Goal: Task Accomplishment & Management: Manage account settings

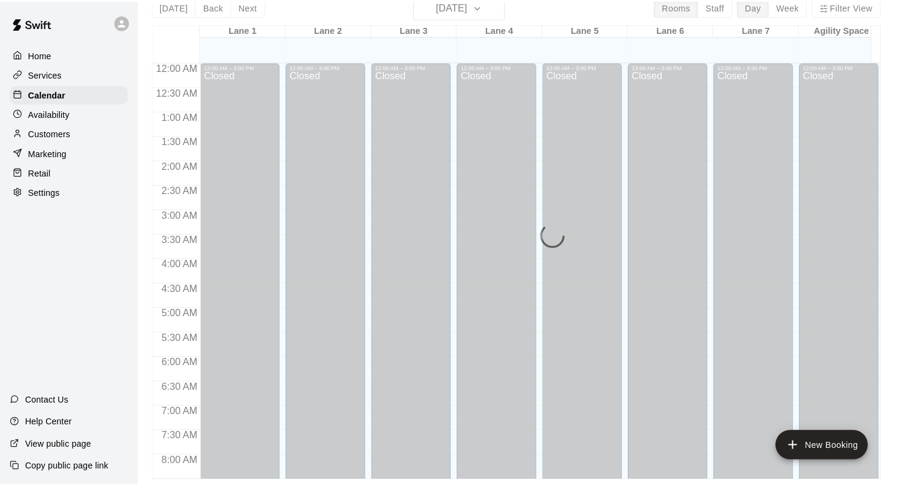
scroll to position [750, 0]
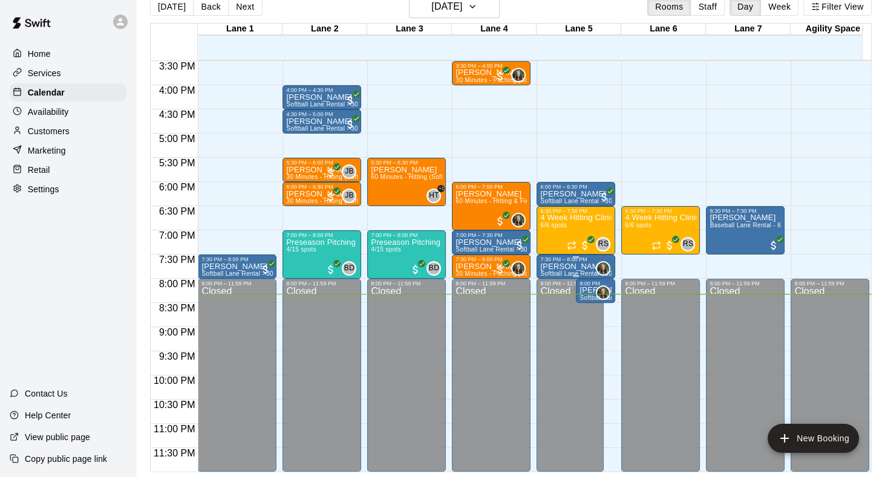
click at [542, 259] on div "7:30 PM – 8:00 PM" at bounding box center [575, 259] width 71 height 6
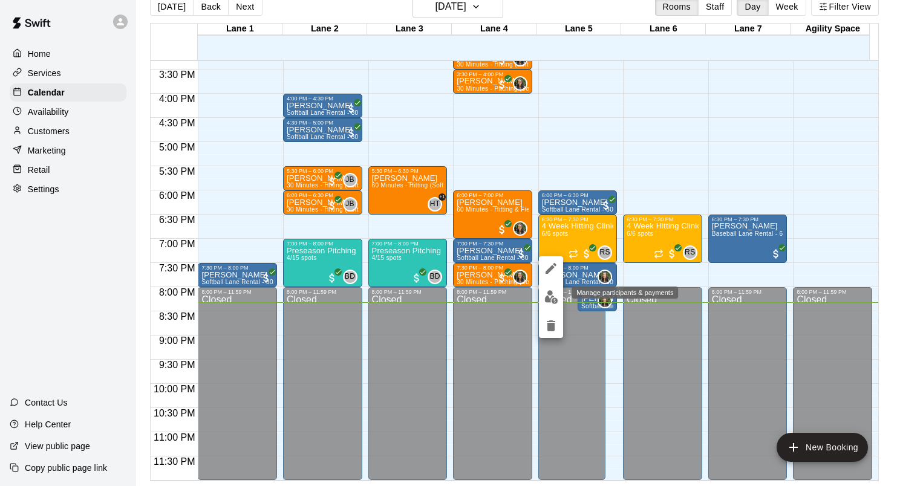
click at [545, 290] on img "edit" at bounding box center [551, 297] width 14 height 14
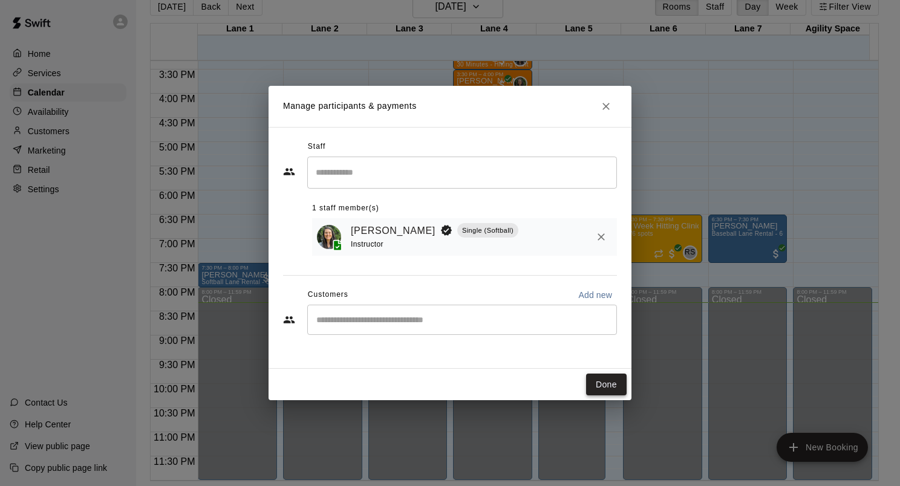
click at [598, 375] on button "Done" at bounding box center [606, 385] width 41 height 22
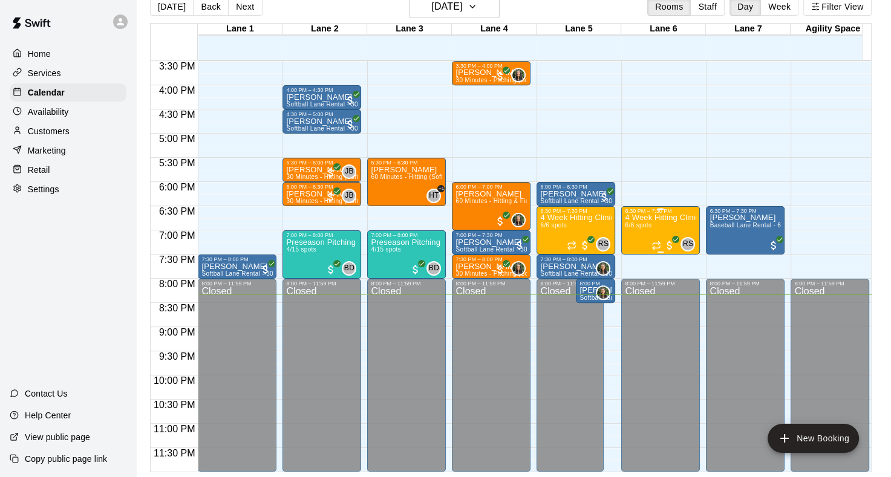
click at [662, 224] on div "4 Week Hitting Clinic w/ Coach [PERSON_NAME] [DEMOGRAPHIC_DATA] 6/6 spots" at bounding box center [660, 452] width 71 height 477
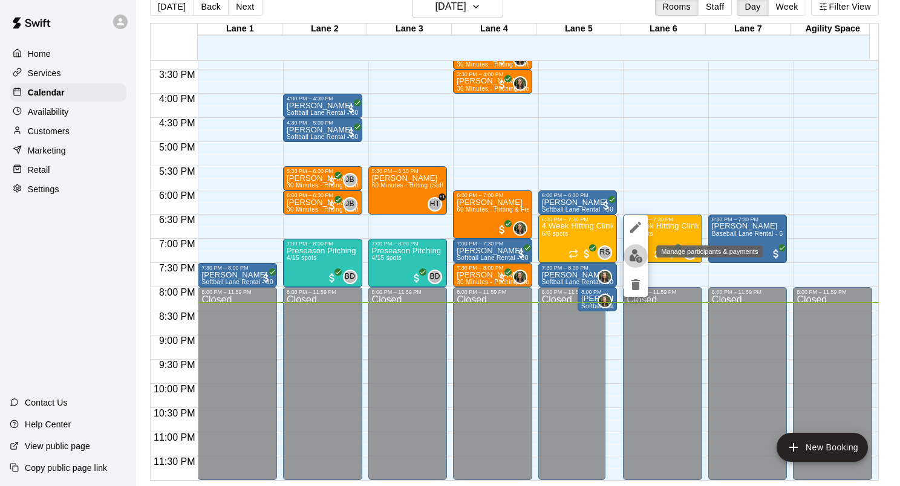
click at [632, 262] on img "edit" at bounding box center [636, 256] width 14 height 14
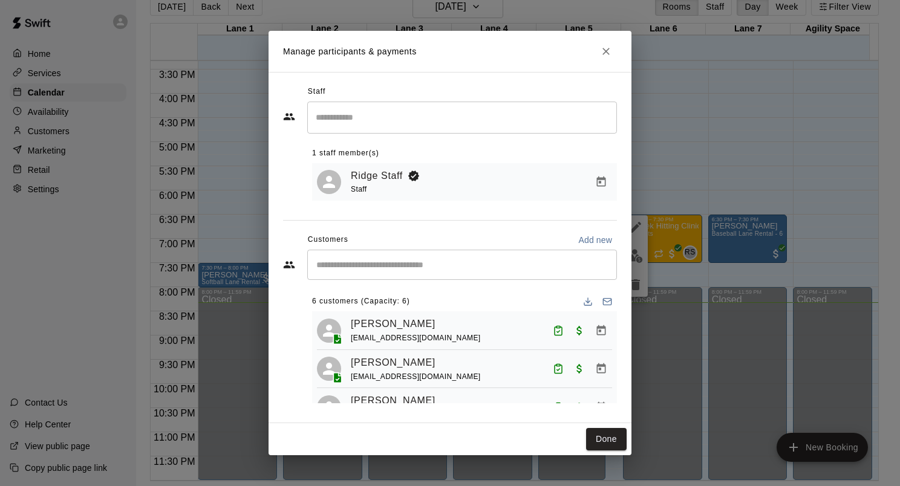
scroll to position [153, 0]
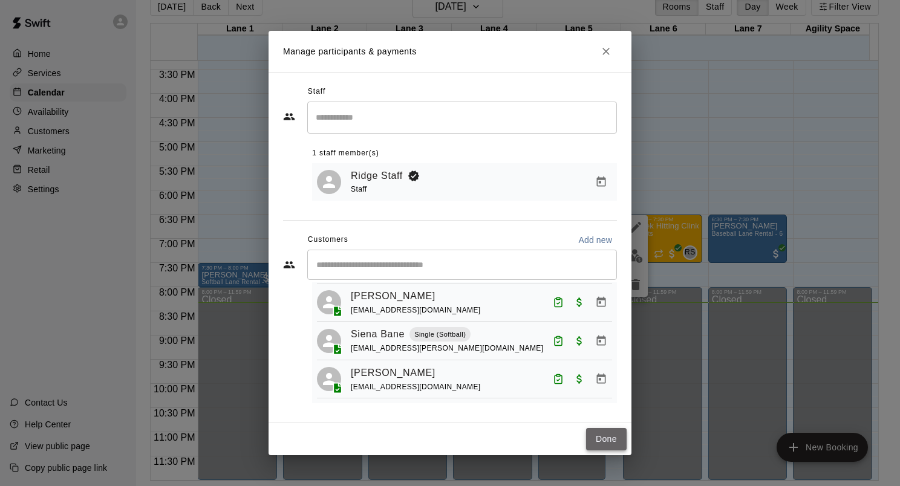
click at [602, 439] on button "Done" at bounding box center [606, 439] width 41 height 22
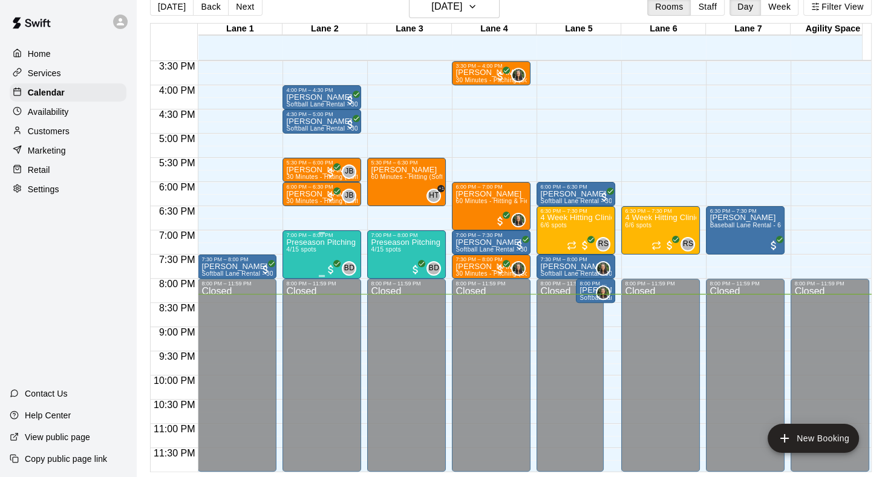
click at [331, 247] on div "Preseason Pitching Clinic (Softball) 4/15 spots" at bounding box center [321, 476] width 71 height 477
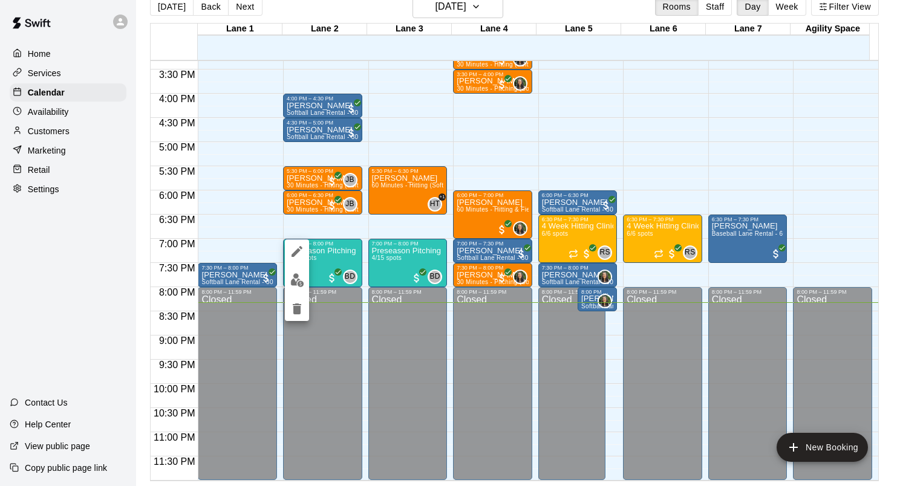
click at [307, 278] on button "edit" at bounding box center [297, 280] width 24 height 24
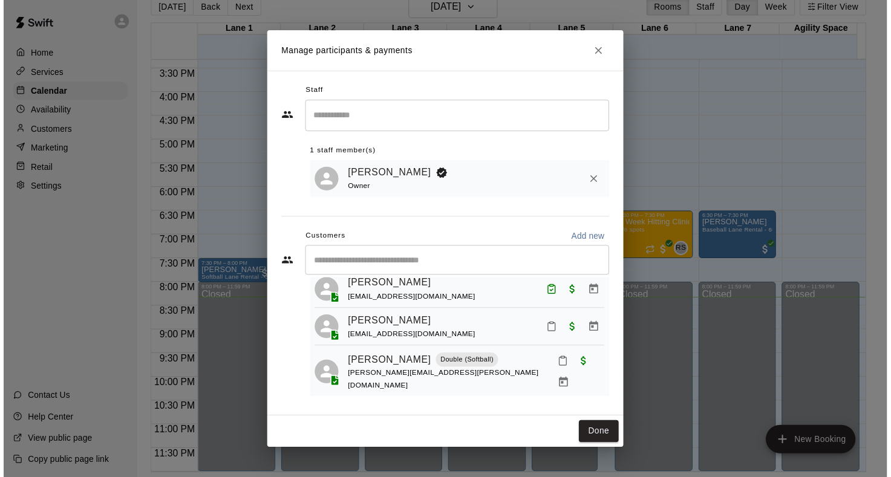
scroll to position [73, 0]
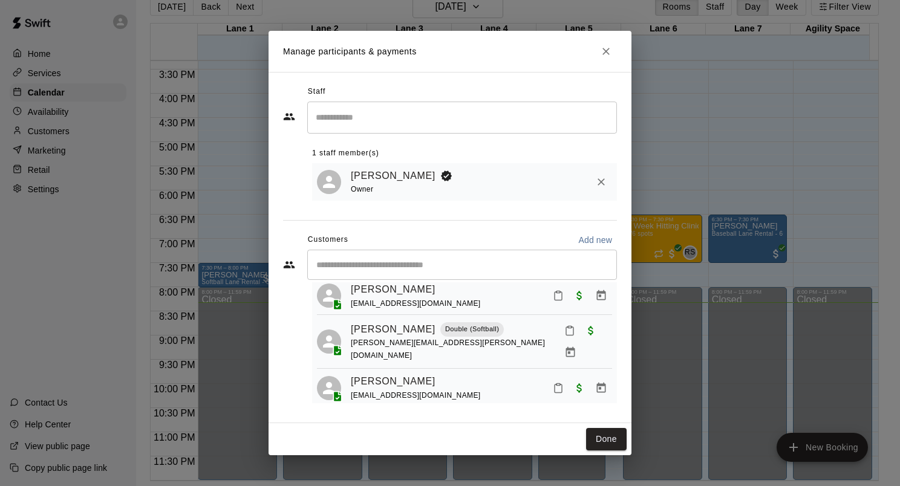
click at [548, 306] on button "Mark attendance" at bounding box center [558, 295] width 21 height 21
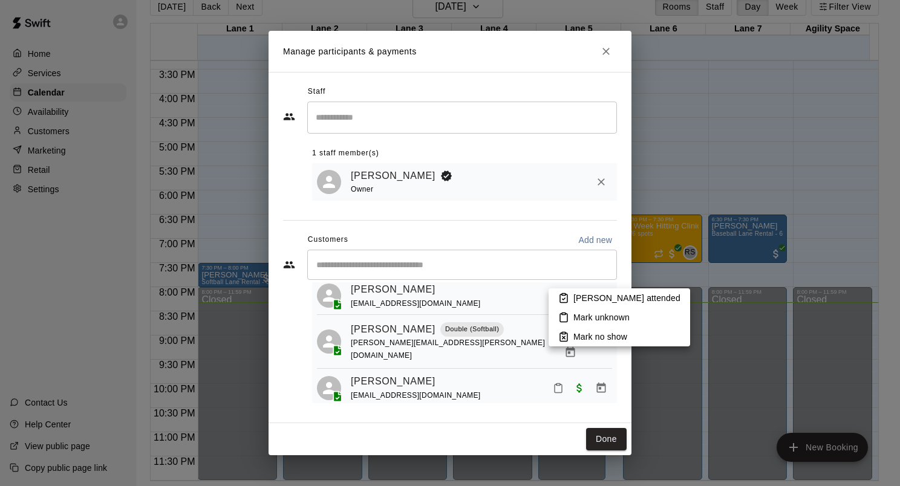
click at [570, 303] on li "[PERSON_NAME] attended" at bounding box center [618, 297] width 141 height 19
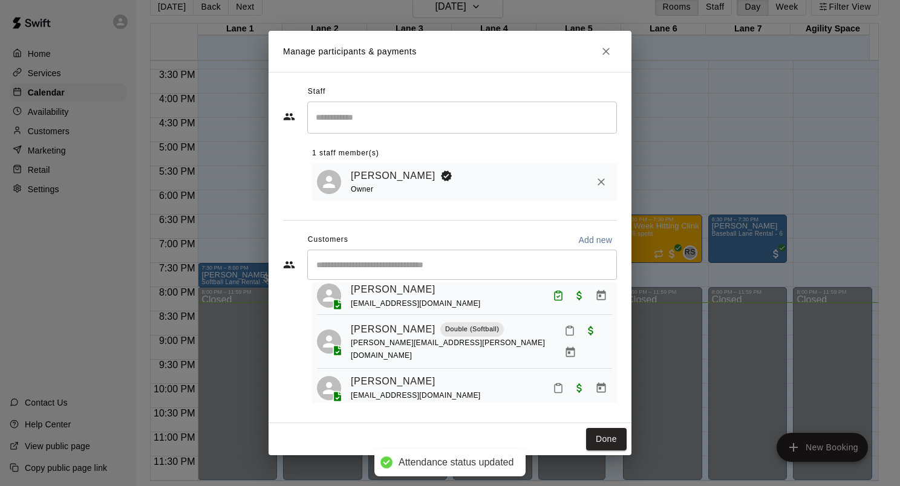
click at [559, 337] on button "Mark attendance" at bounding box center [569, 330] width 21 height 21
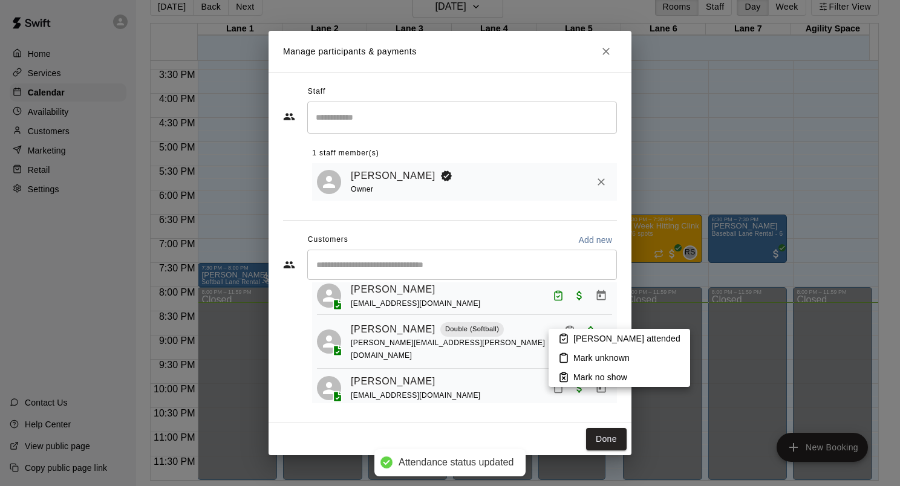
click at [561, 341] on icon at bounding box center [563, 338] width 11 height 11
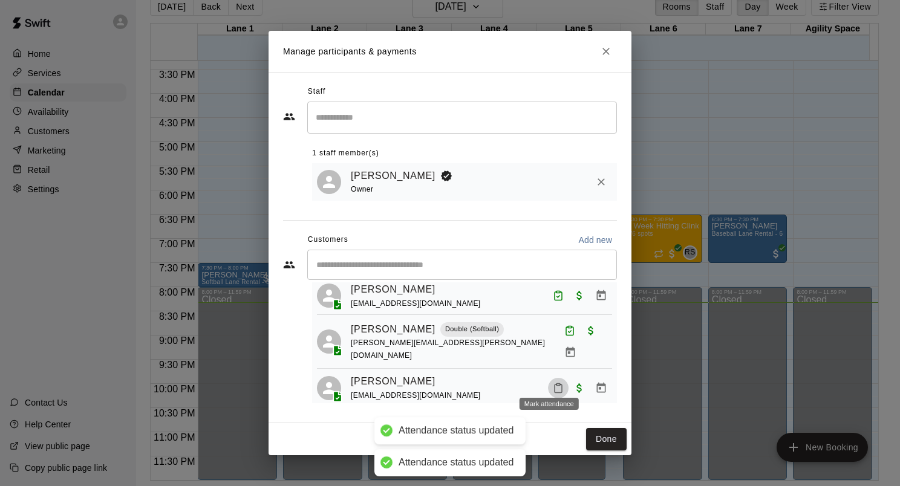
click at [556, 383] on rect "Mark attendance" at bounding box center [558, 384] width 4 height 2
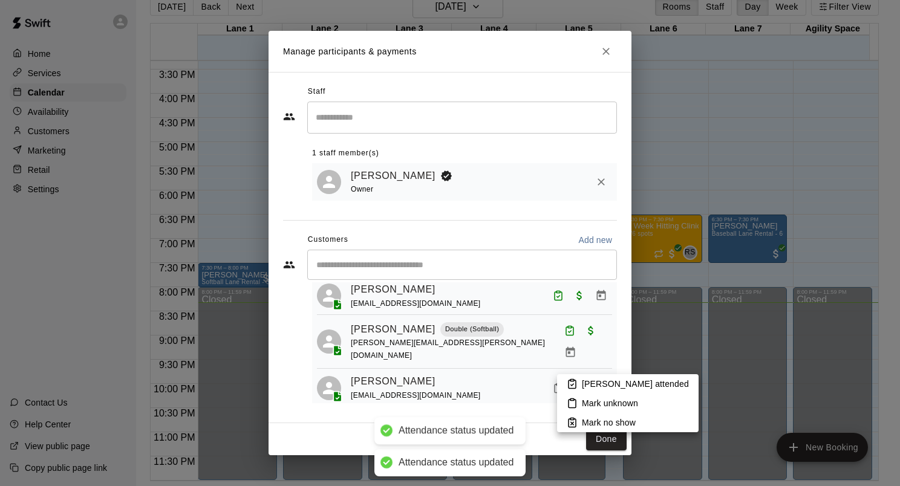
click at [564, 380] on li "[PERSON_NAME] attended" at bounding box center [627, 383] width 141 height 19
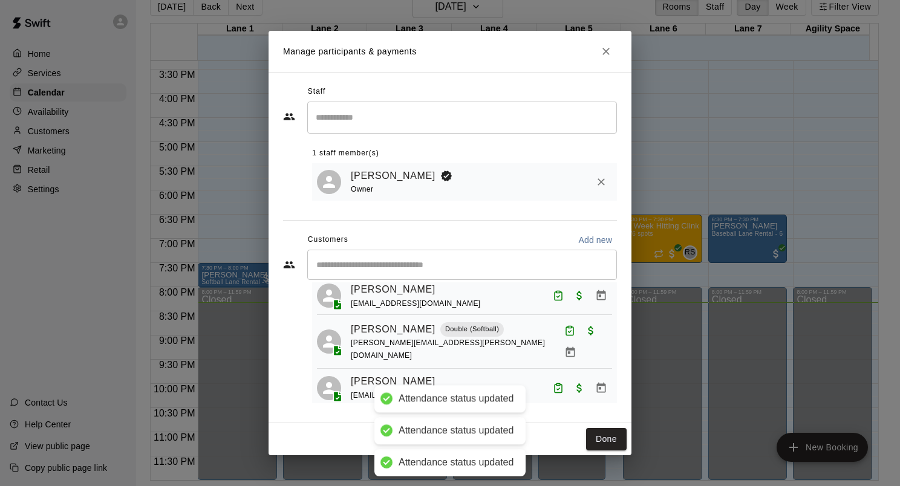
click at [610, 438] on button "Done" at bounding box center [606, 439] width 41 height 22
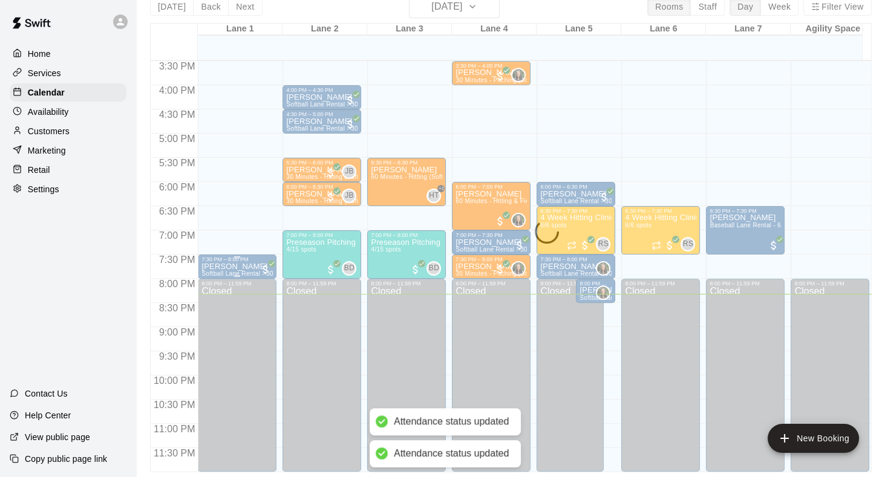
click at [244, 267] on p "[PERSON_NAME]" at bounding box center [236, 267] width 71 height 0
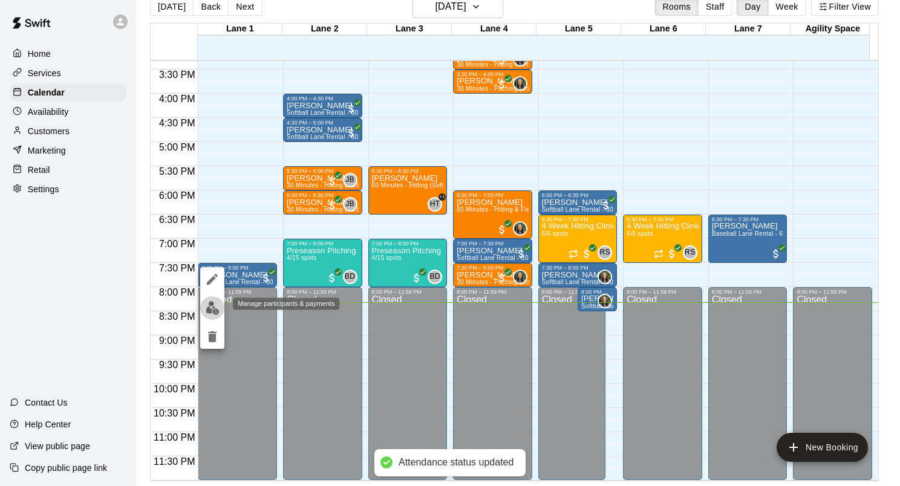
click at [223, 305] on button "edit" at bounding box center [212, 308] width 24 height 24
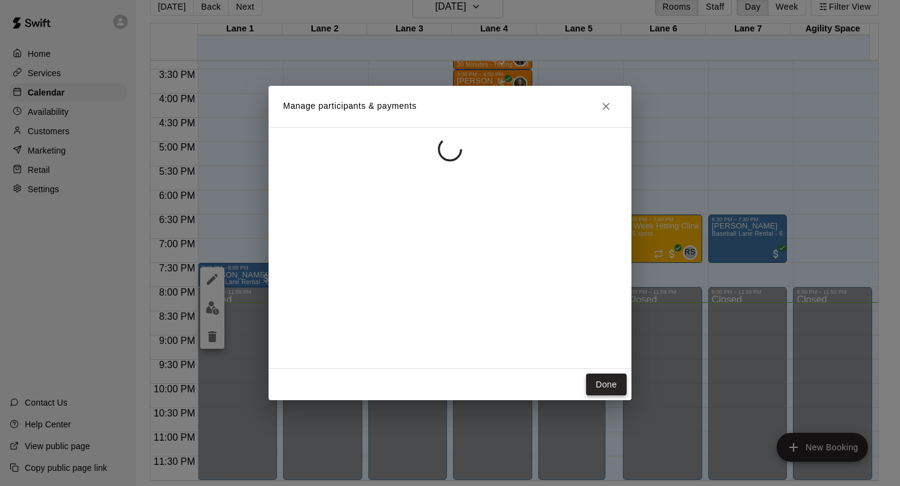
click at [610, 387] on button "Done" at bounding box center [606, 385] width 41 height 22
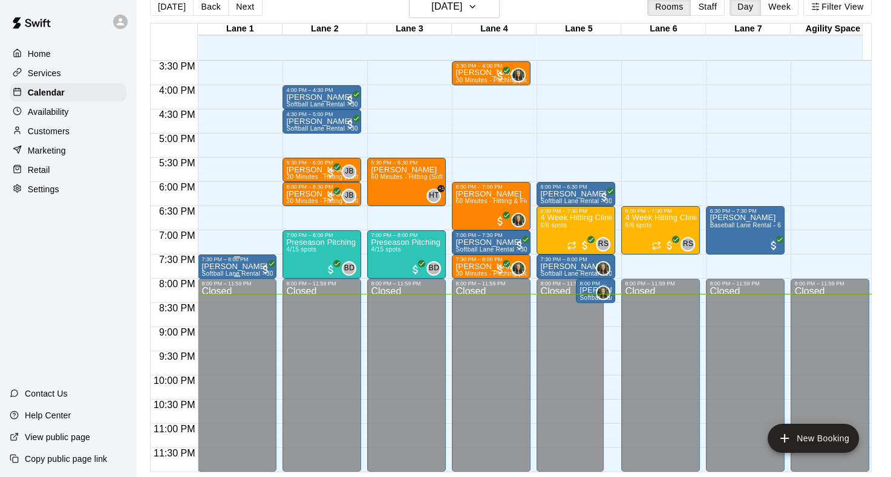
click at [223, 267] on p "[PERSON_NAME]" at bounding box center [236, 267] width 71 height 0
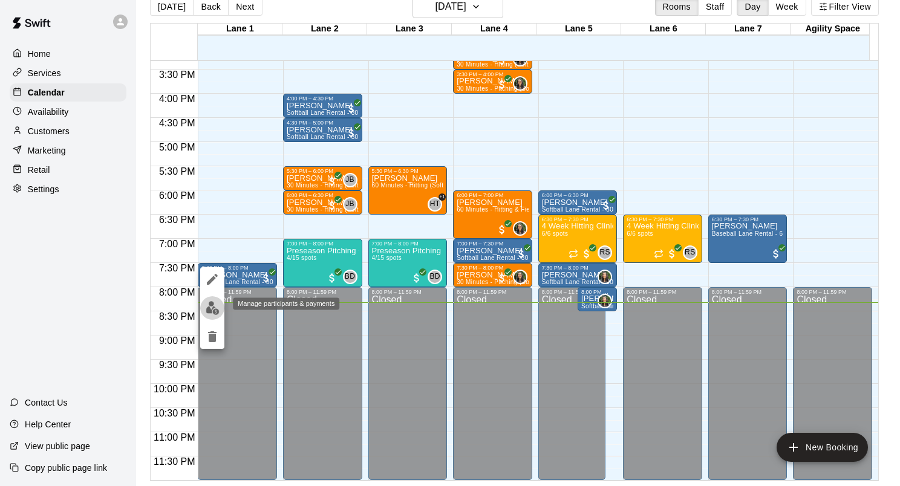
click at [206, 305] on img "edit" at bounding box center [213, 308] width 14 height 14
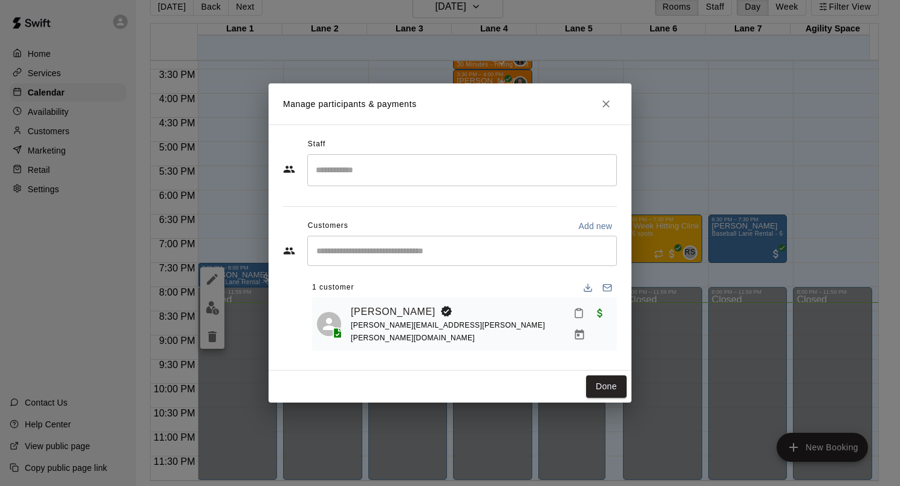
click at [568, 320] on button "Mark attendance" at bounding box center [578, 313] width 21 height 21
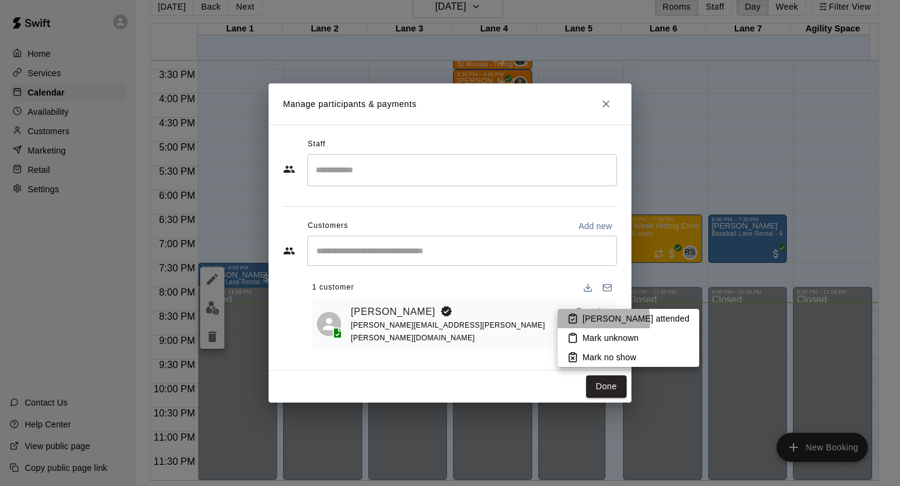
click at [580, 322] on li "[PERSON_NAME] attended" at bounding box center [628, 318] width 141 height 19
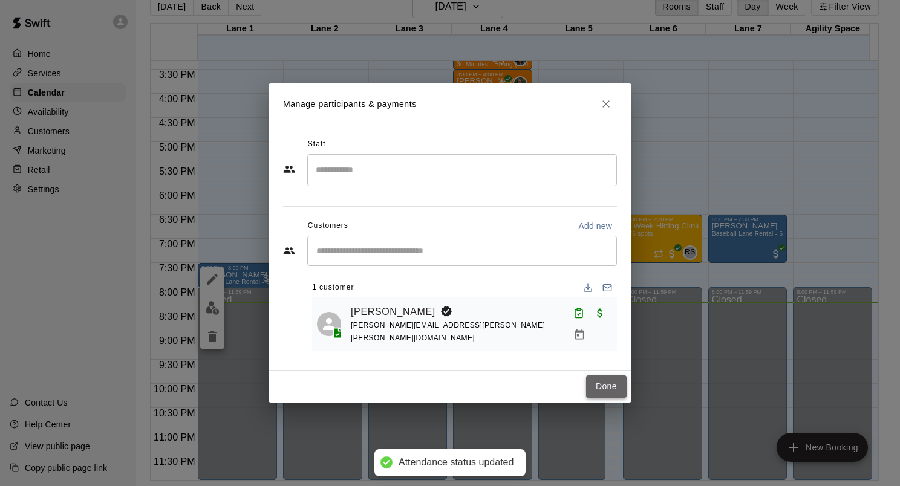
click at [602, 385] on button "Done" at bounding box center [606, 386] width 41 height 22
